Goal: Obtain resource: Obtain resource

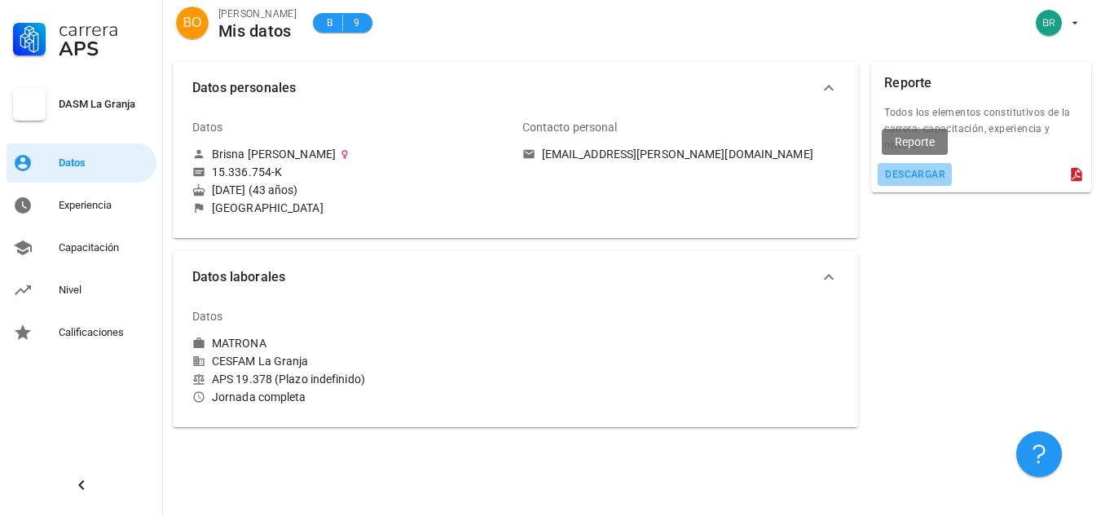
click at [931, 171] on div "descargar" at bounding box center [914, 174] width 61 height 11
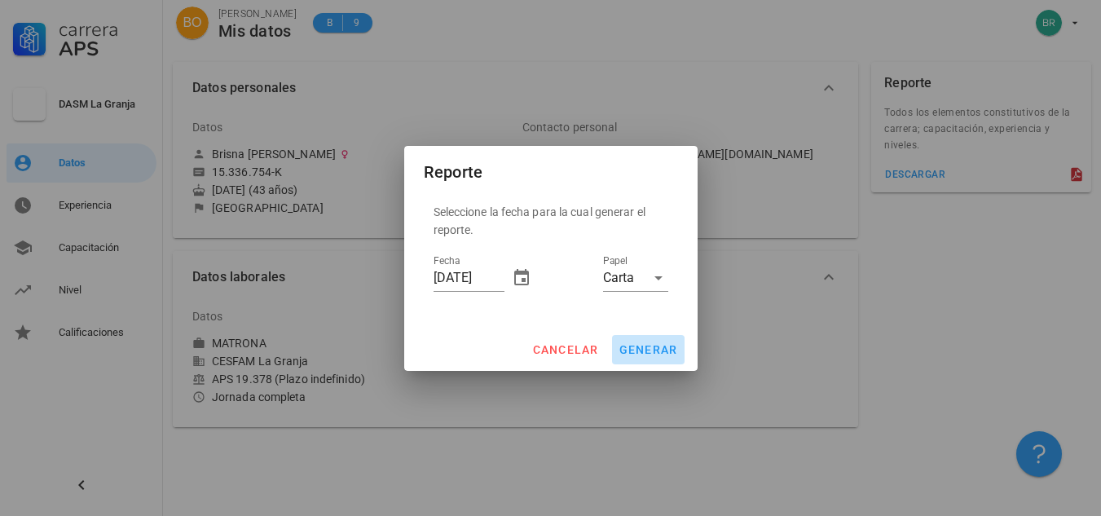
click at [658, 344] on span "generar" at bounding box center [647, 349] width 59 height 13
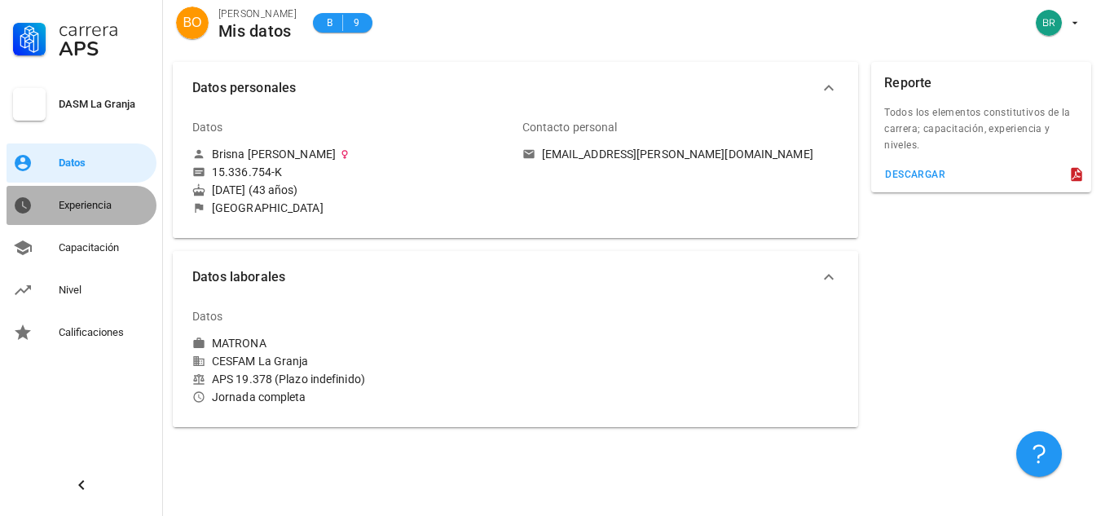
click at [68, 203] on div "Experiencia" at bounding box center [104, 205] width 91 height 13
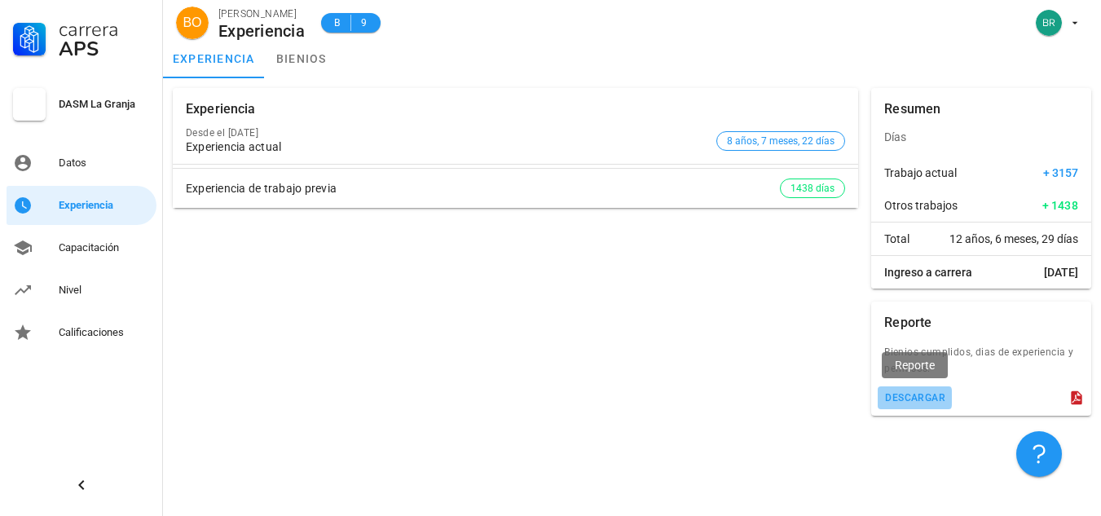
click at [911, 404] on button "descargar" at bounding box center [915, 397] width 74 height 23
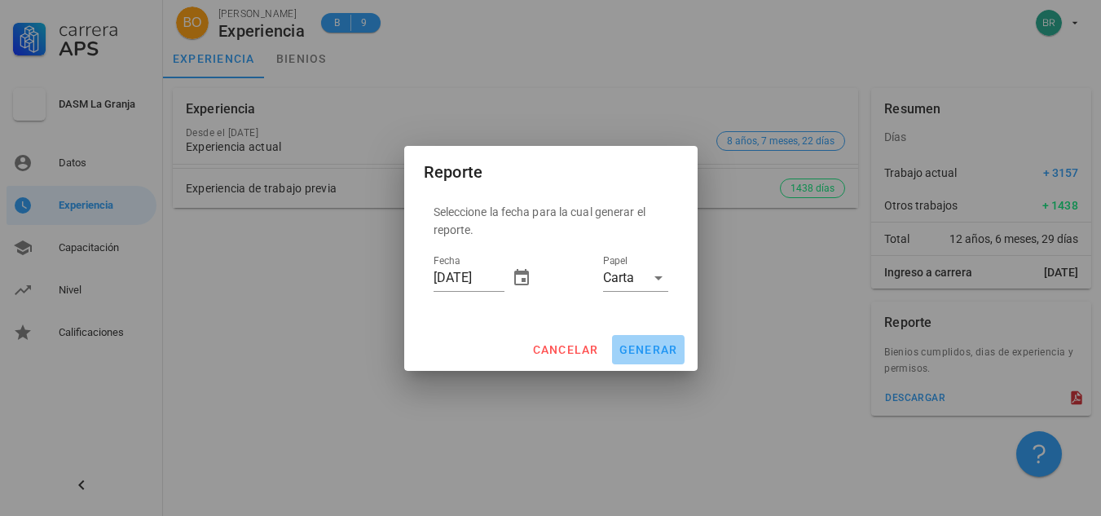
click at [663, 350] on span "generar" at bounding box center [647, 349] width 59 height 13
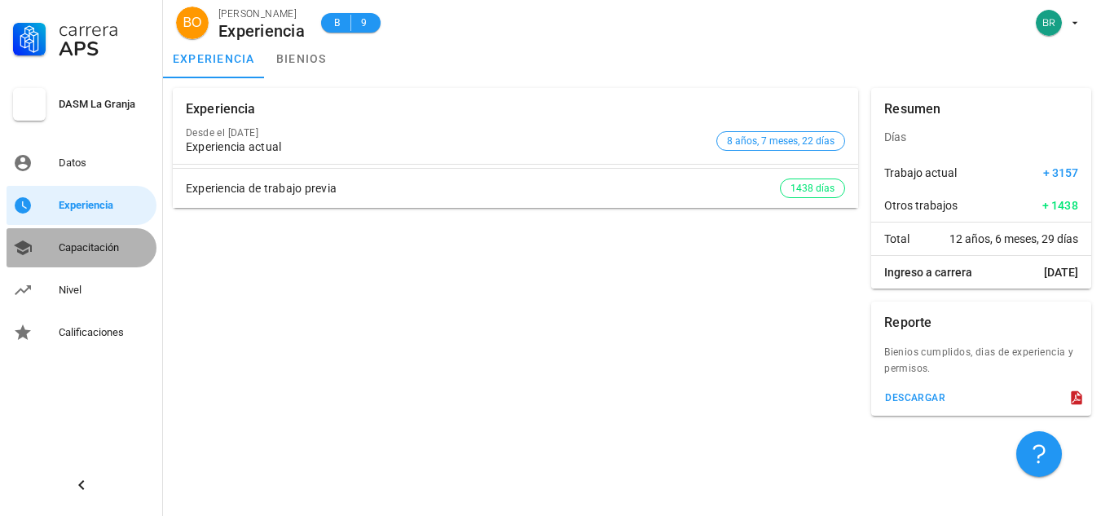
click at [88, 246] on div "Capacitación" at bounding box center [104, 247] width 91 height 13
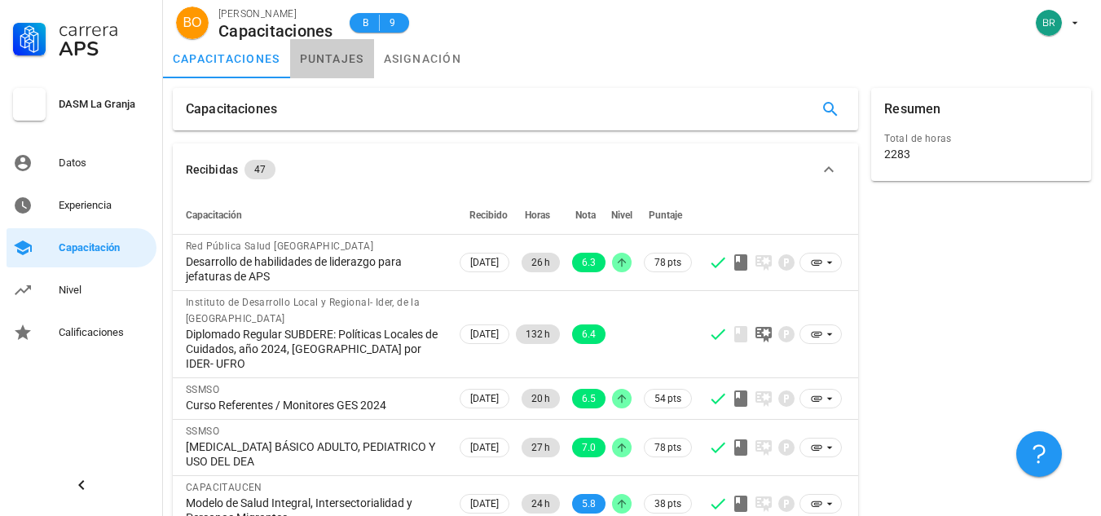
click at [346, 55] on link "puntajes" at bounding box center [332, 58] width 84 height 39
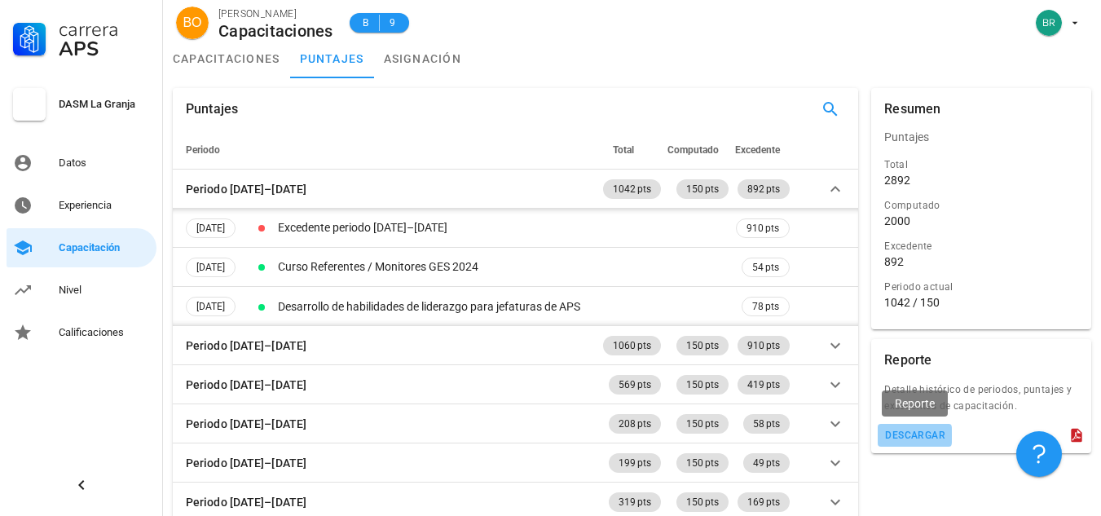
click at [925, 438] on div "descargar" at bounding box center [914, 434] width 61 height 11
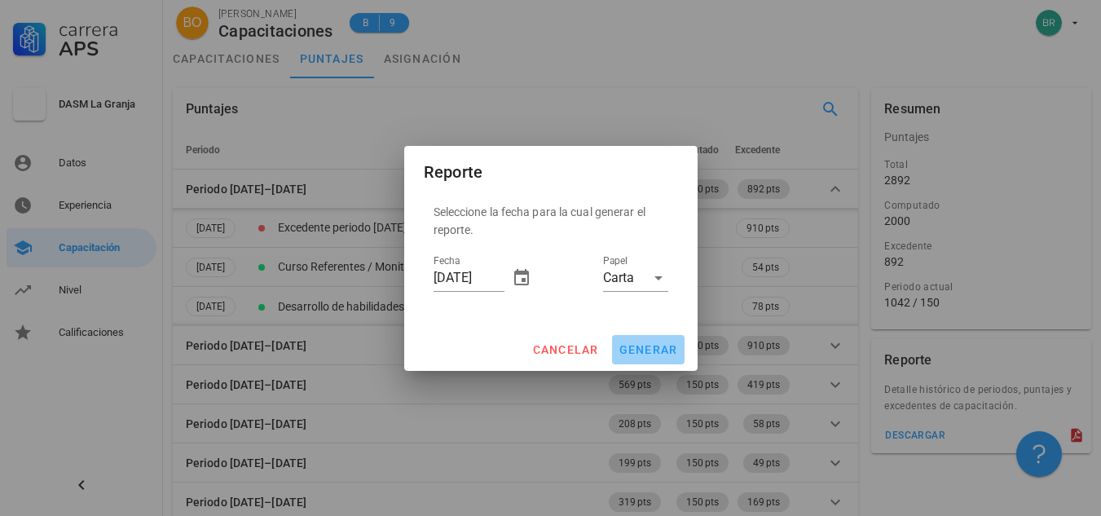
click at [658, 341] on button "generar" at bounding box center [648, 349] width 73 height 29
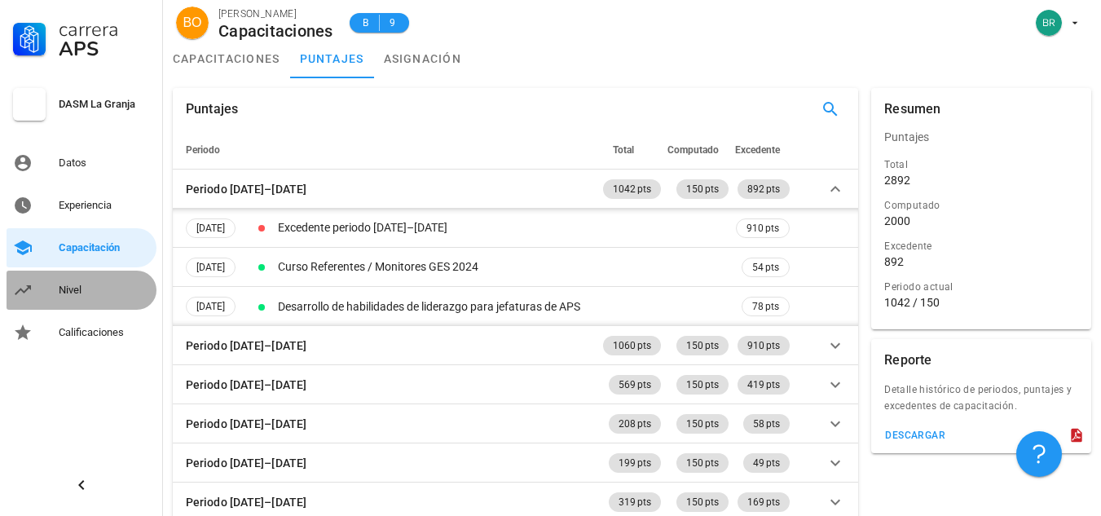
click at [86, 283] on div "Nivel" at bounding box center [104, 290] width 91 height 26
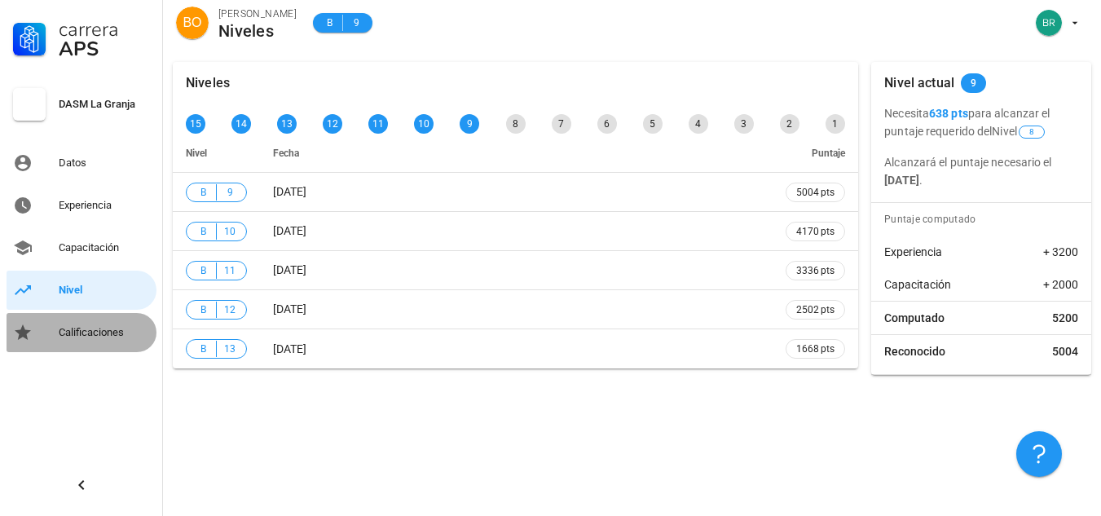
click at [101, 329] on div "Calificaciones" at bounding box center [104, 332] width 91 height 13
